Goal: Task Accomplishment & Management: Manage account settings

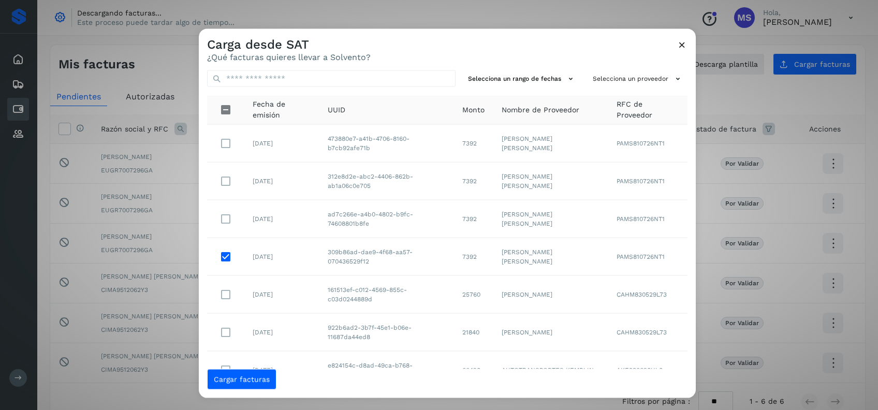
click at [223, 231] on td at bounding box center [225, 219] width 37 height 38
click at [230, 385] on button "Cargar facturas" at bounding box center [241, 379] width 69 height 21
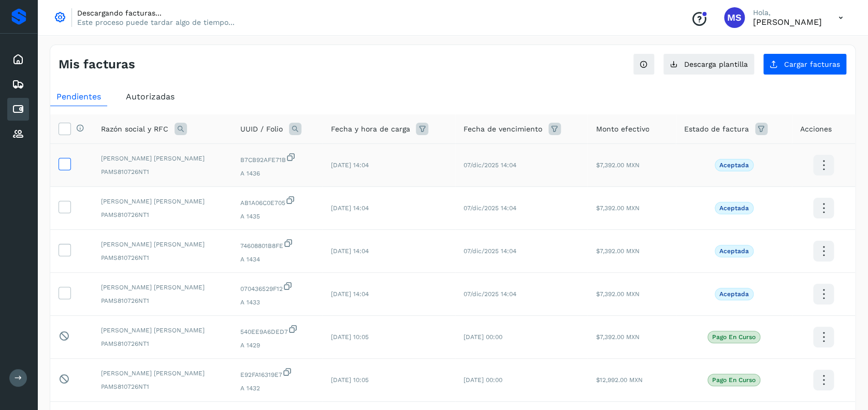
click at [68, 165] on icon at bounding box center [64, 163] width 11 height 11
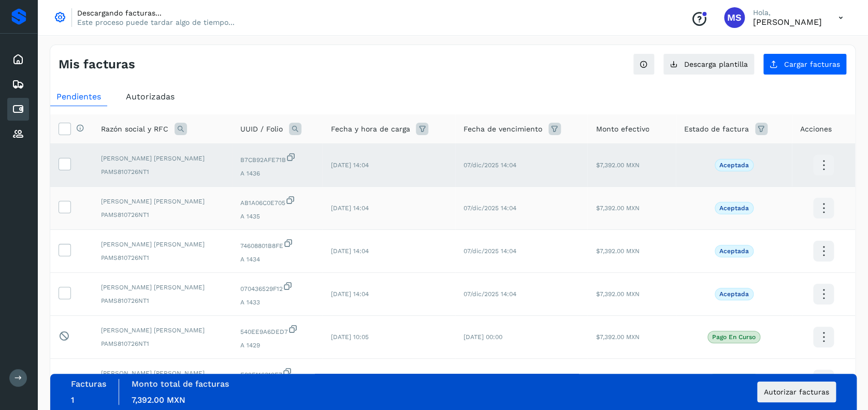
click at [69, 199] on td at bounding box center [71, 208] width 42 height 43
click at [67, 203] on icon at bounding box center [64, 206] width 11 height 11
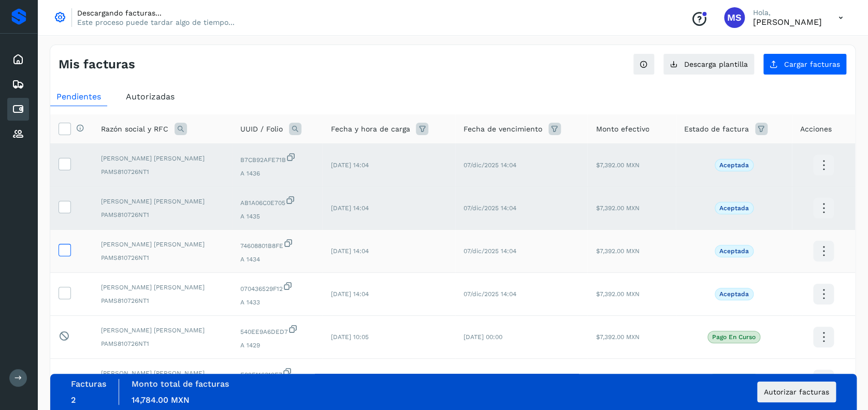
click at [61, 253] on icon at bounding box center [64, 249] width 11 height 11
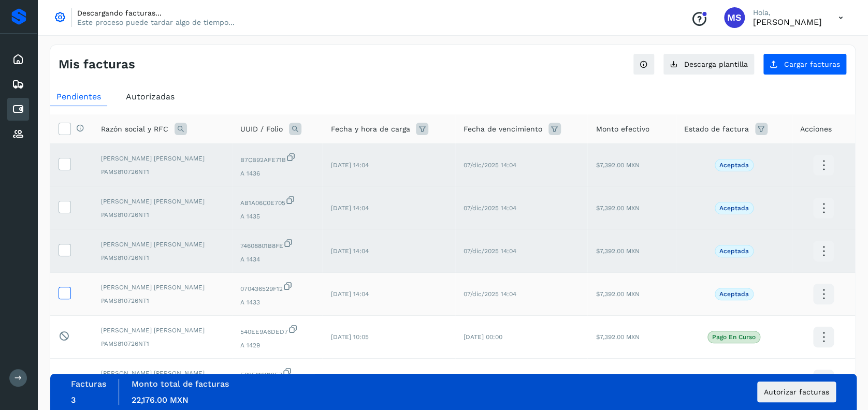
click at [62, 293] on icon at bounding box center [64, 292] width 11 height 11
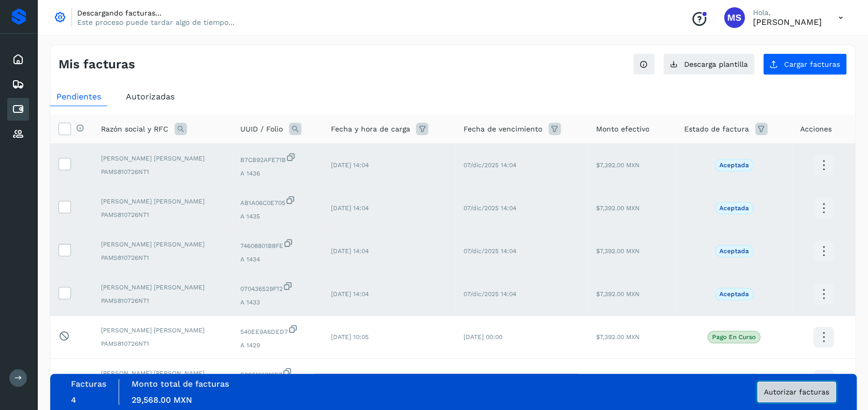
click at [782, 389] on span "Autorizar facturas" at bounding box center [796, 391] width 65 height 7
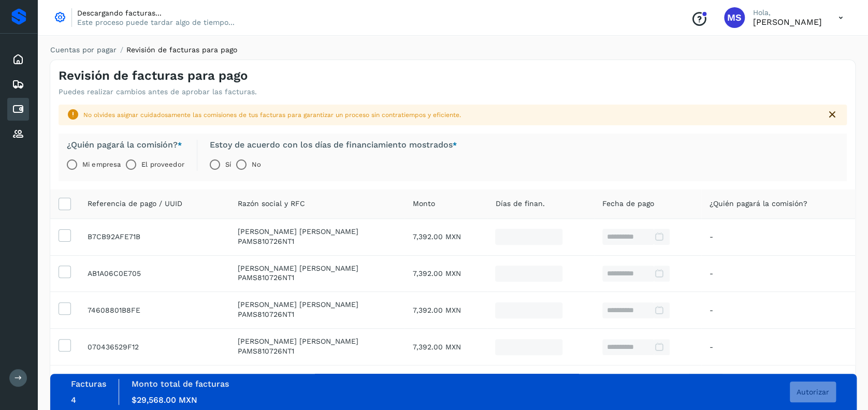
click at [163, 158] on label "El proveedor" at bounding box center [162, 164] width 42 height 21
click at [823, 385] on button "Autorizar" at bounding box center [813, 392] width 46 height 21
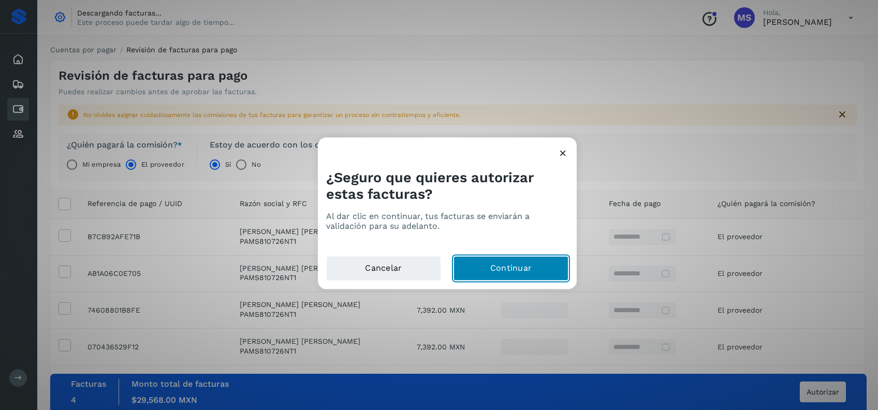
click at [525, 278] on button "Continuar" at bounding box center [511, 268] width 115 height 25
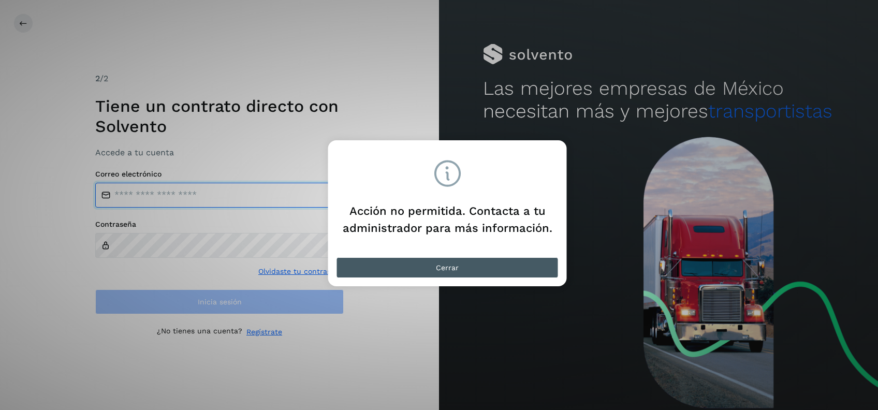
type input "**********"
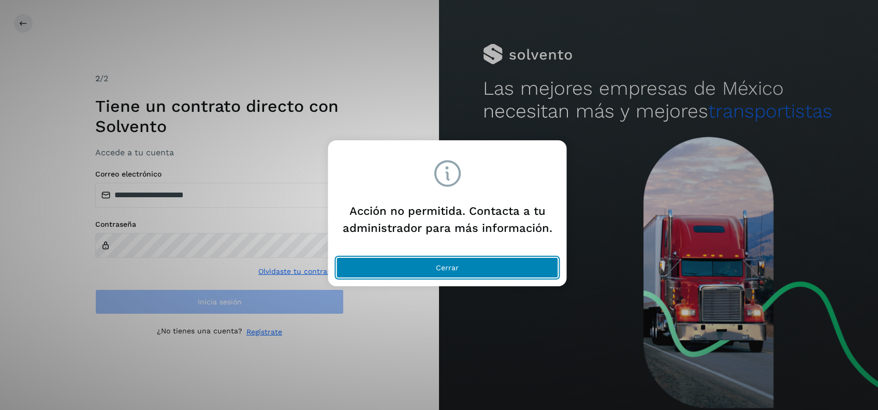
click at [465, 269] on button "Cerrar" at bounding box center [448, 267] width 222 height 21
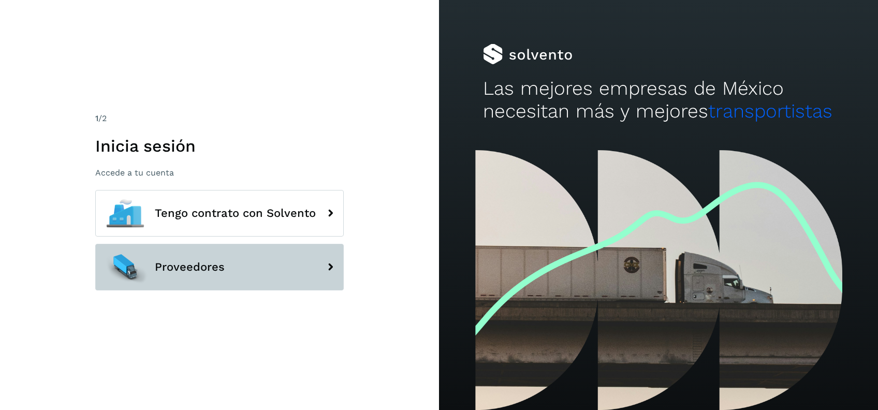
click at [251, 270] on button "Proveedores" at bounding box center [219, 267] width 249 height 47
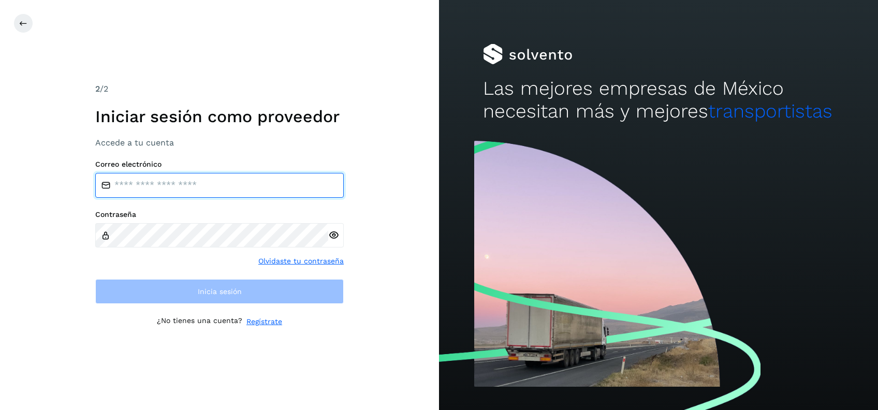
type input "**********"
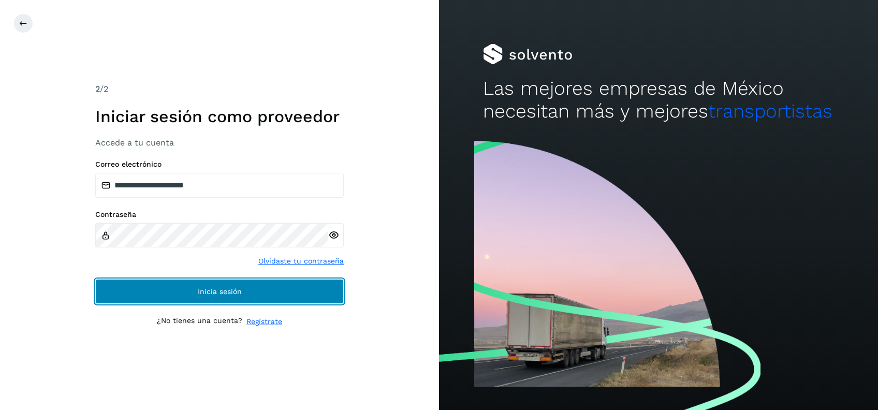
click at [238, 283] on button "Inicia sesión" at bounding box center [219, 291] width 249 height 25
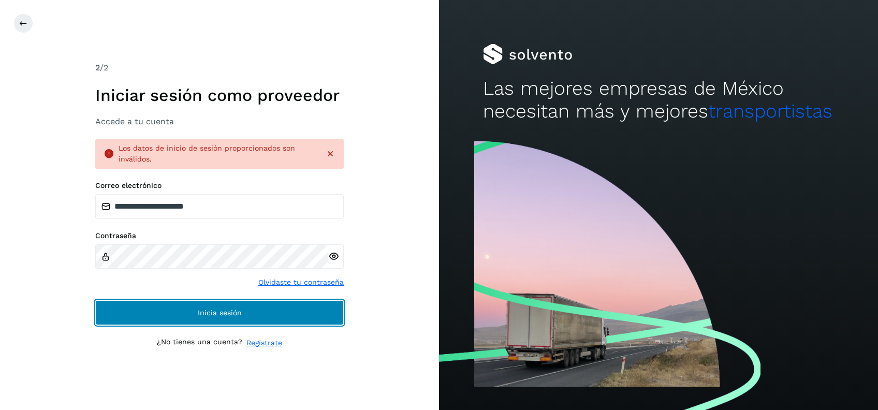
click at [246, 312] on button "Inicia sesión" at bounding box center [219, 312] width 249 height 25
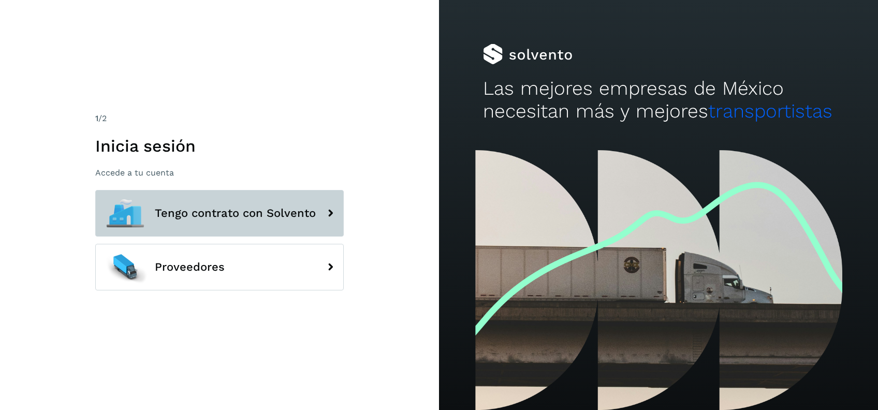
click at [209, 220] on button "Tengo contrato con Solvento" at bounding box center [219, 213] width 249 height 47
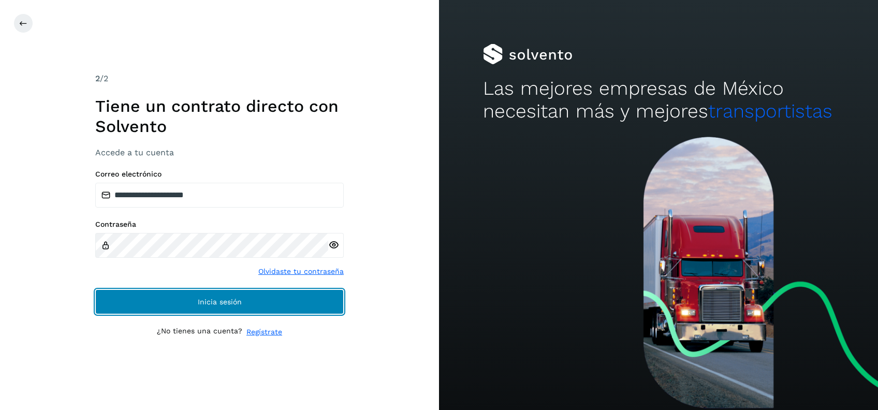
click at [279, 301] on button "Inicia sesión" at bounding box center [219, 301] width 249 height 25
